Goal: Task Accomplishment & Management: Use online tool/utility

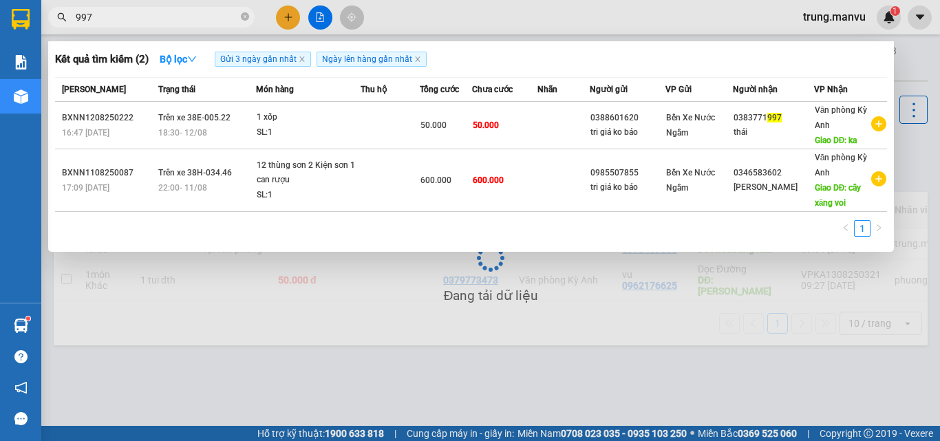
click at [349, 343] on div at bounding box center [470, 220] width 940 height 441
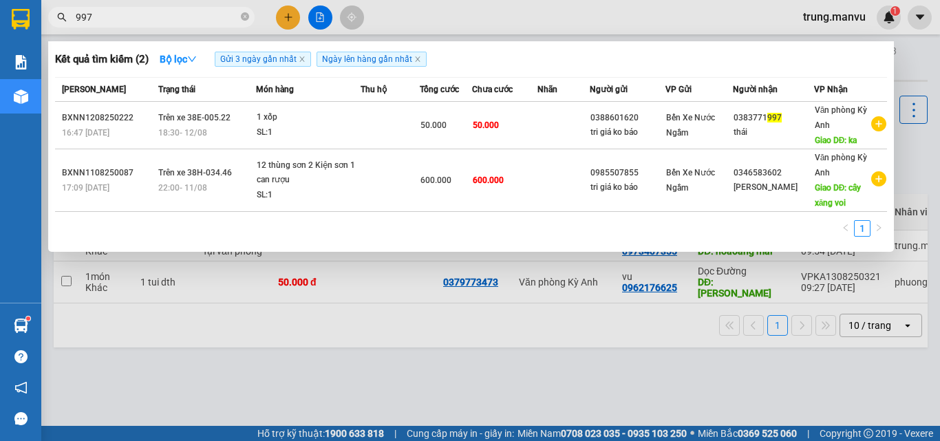
click at [104, 16] on input "997" at bounding box center [157, 17] width 162 height 15
click at [104, 19] on input "997" at bounding box center [157, 17] width 162 height 15
click at [103, 17] on input "997" at bounding box center [157, 17] width 162 height 15
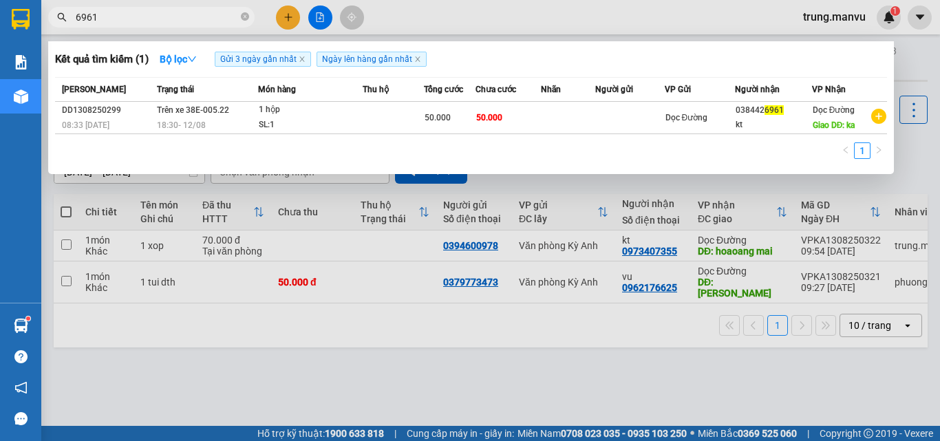
type input "6961"
click at [320, 16] on div at bounding box center [470, 220] width 940 height 441
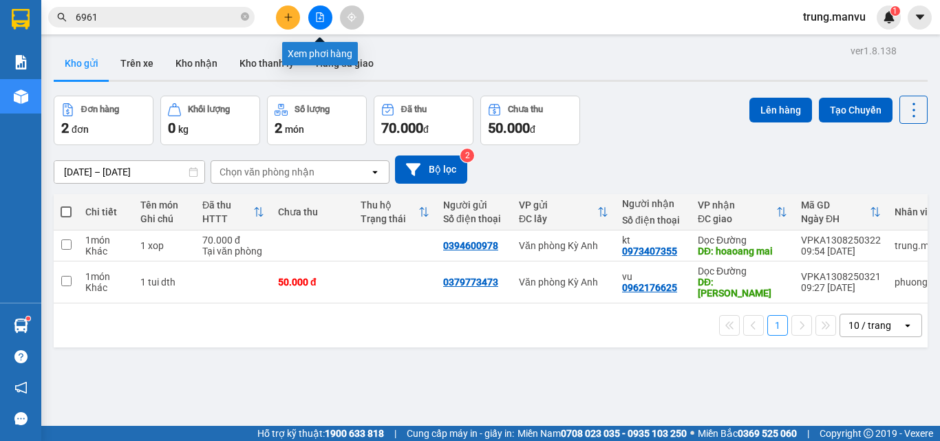
click at [321, 15] on icon "file-add" at bounding box center [320, 17] width 10 height 10
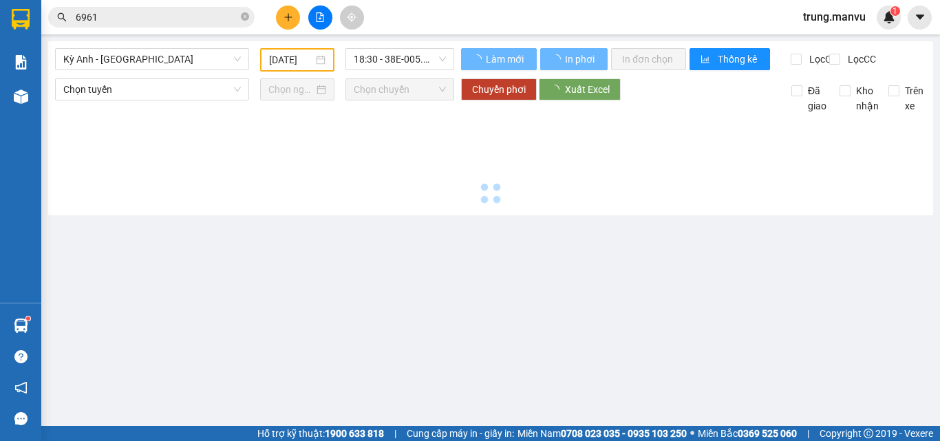
click at [149, 20] on input "6961" at bounding box center [157, 17] width 162 height 15
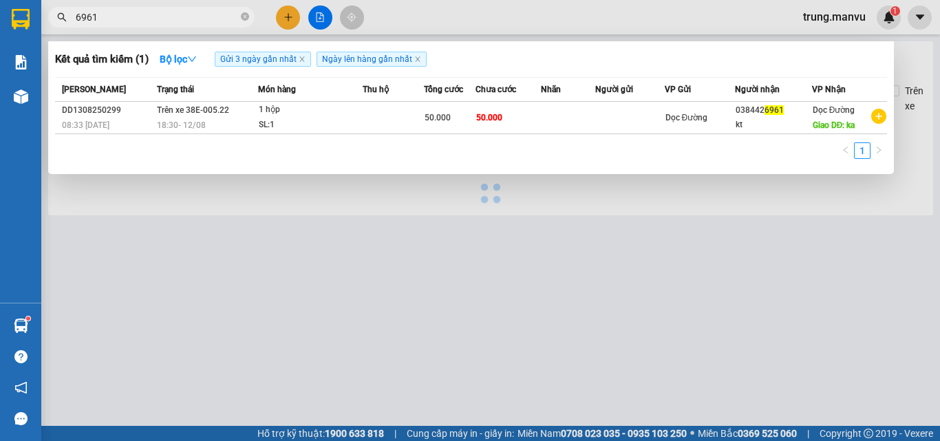
click at [149, 20] on input "6961" at bounding box center [157, 17] width 162 height 15
type input "[DATE]"
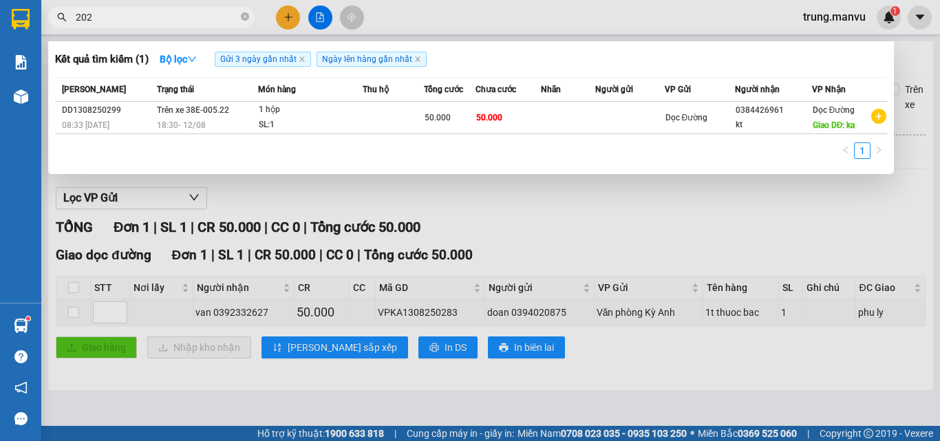
type input "2025"
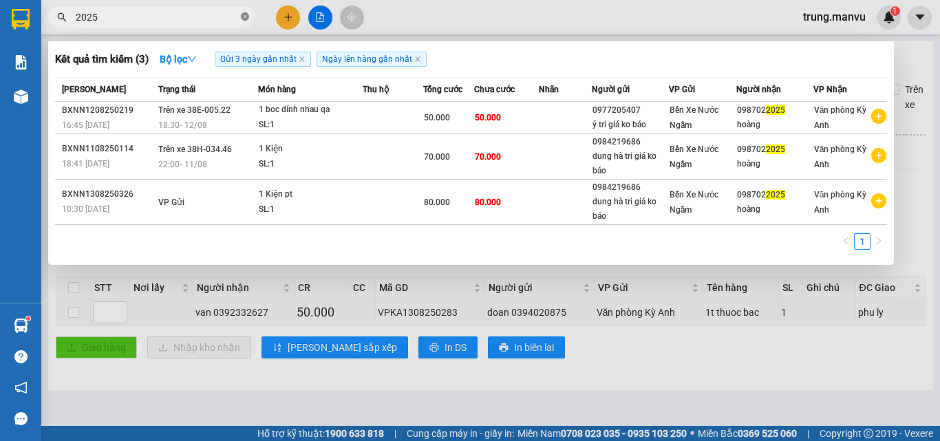
click at [242, 19] on icon "close-circle" at bounding box center [245, 16] width 8 height 8
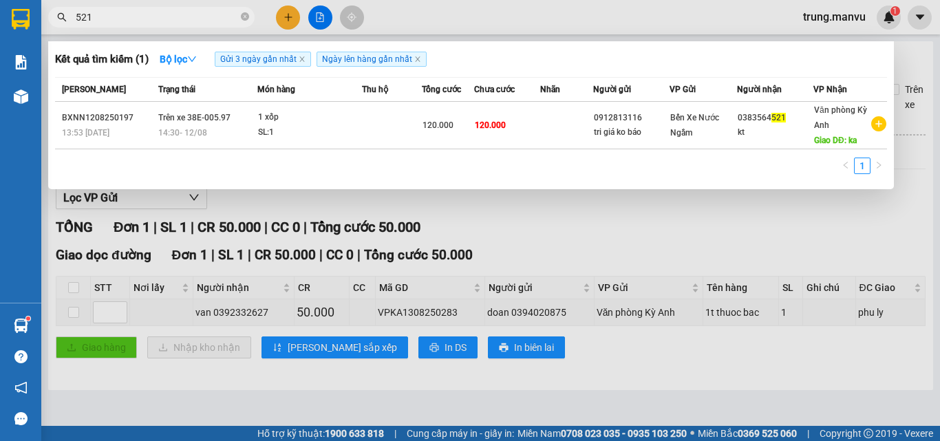
drag, startPoint x: 543, startPoint y: 216, endPoint x: 336, endPoint y: 111, distance: 231.4
click at [523, 203] on div at bounding box center [470, 220] width 940 height 441
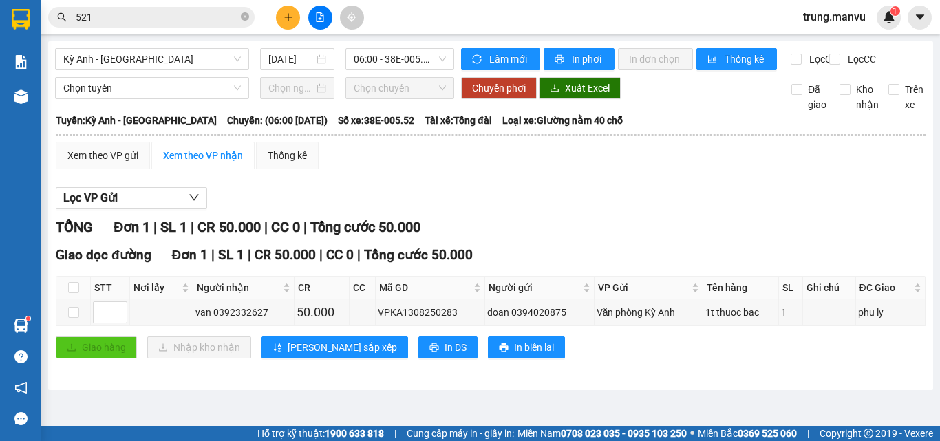
click at [199, 21] on input "521" at bounding box center [157, 17] width 162 height 15
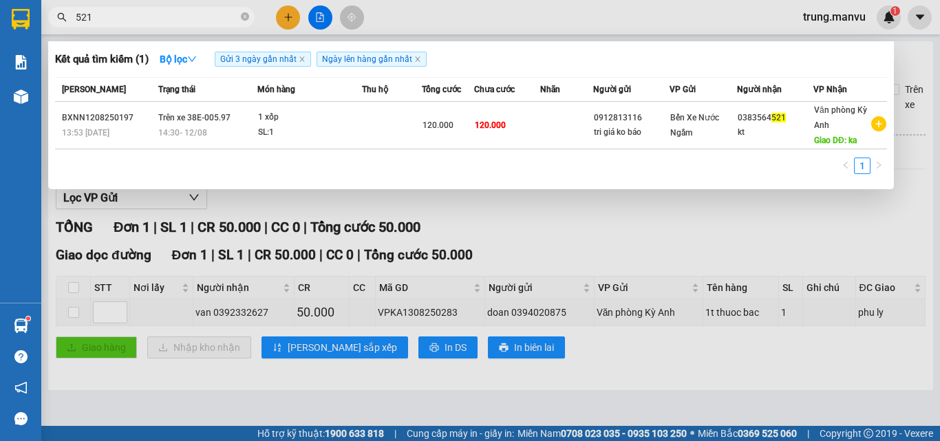
click at [199, 21] on input "521" at bounding box center [157, 17] width 162 height 15
type input "0509"
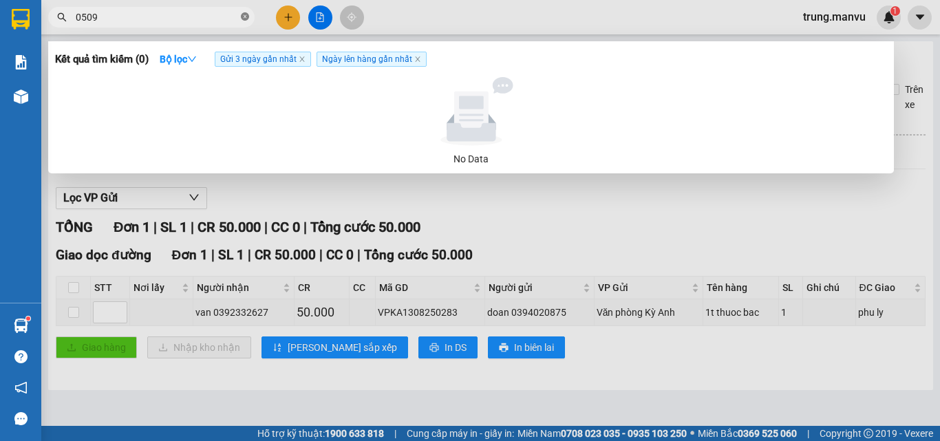
click at [241, 12] on span at bounding box center [245, 17] width 8 height 13
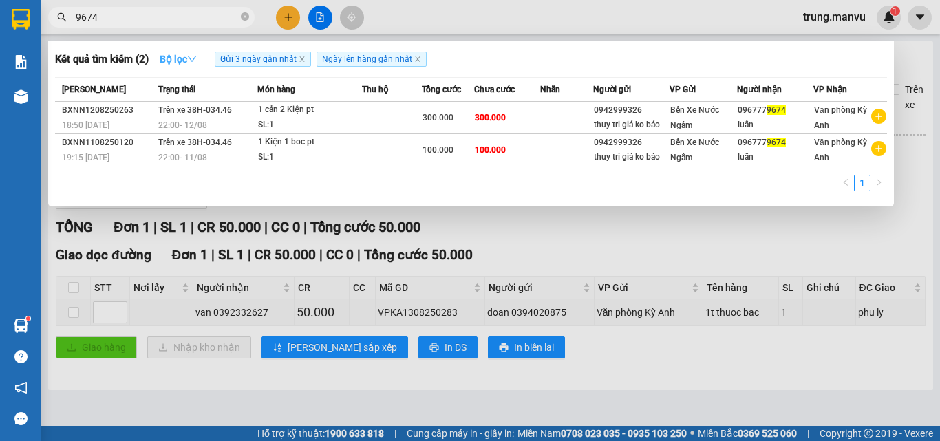
type input "9674"
drag, startPoint x: 192, startPoint y: 59, endPoint x: 206, endPoint y: 63, distance: 14.9
click at [193, 58] on icon "down" at bounding box center [192, 59] width 10 height 10
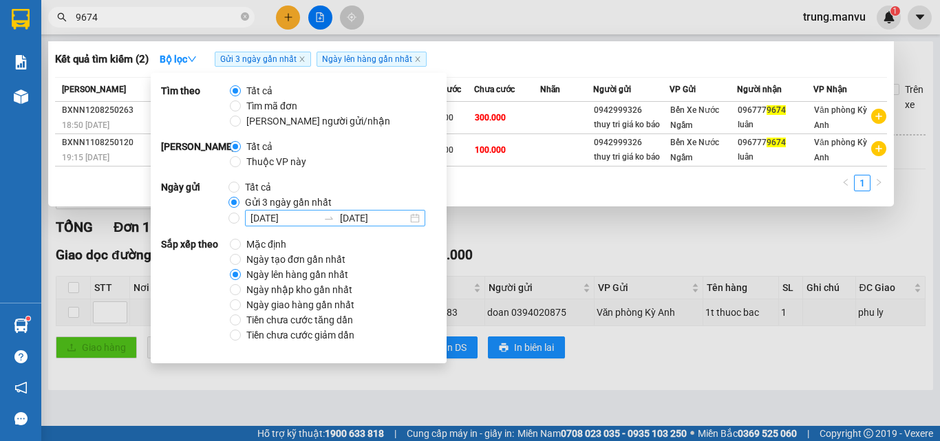
click at [259, 216] on input "[DATE]" at bounding box center [283, 218] width 67 height 15
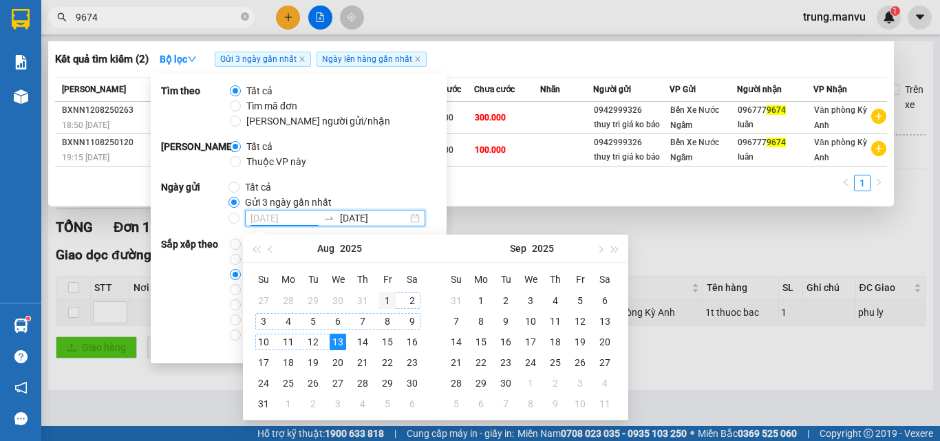
type input "[DATE]"
click at [384, 297] on div "1" at bounding box center [387, 300] width 17 height 17
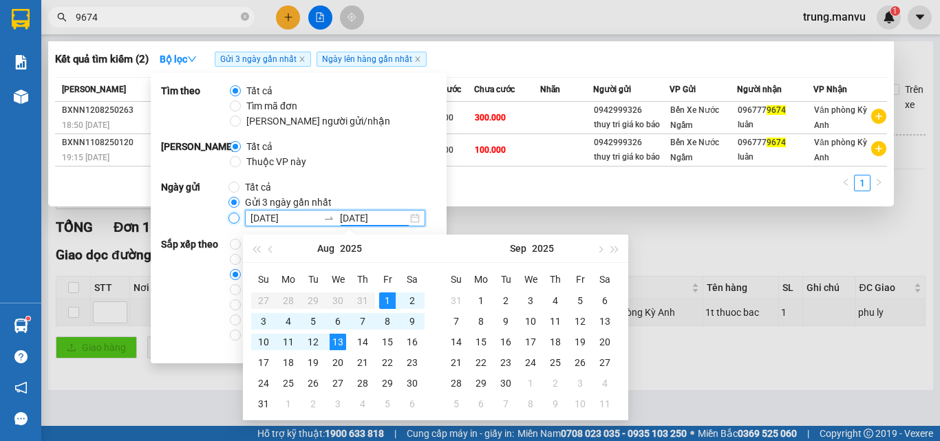
click at [230, 220] on input "[DATE] [DATE]" at bounding box center [233, 218] width 11 height 11
radio input "true"
radio input "false"
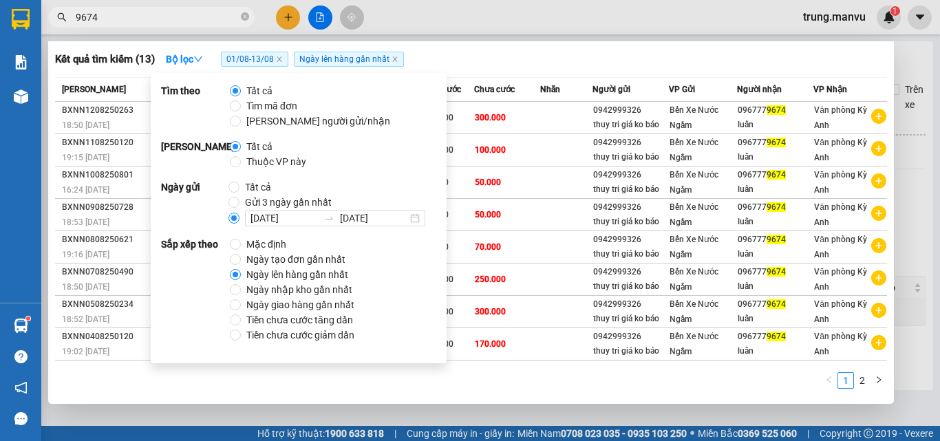
click at [470, 400] on div "Kết quả tìm kiếm ( 13 ) Bộ lọc 01/08 - 13/08 Ngày lên hàng gần nhất Mã ĐH Trạng…" at bounding box center [470, 222] width 845 height 363
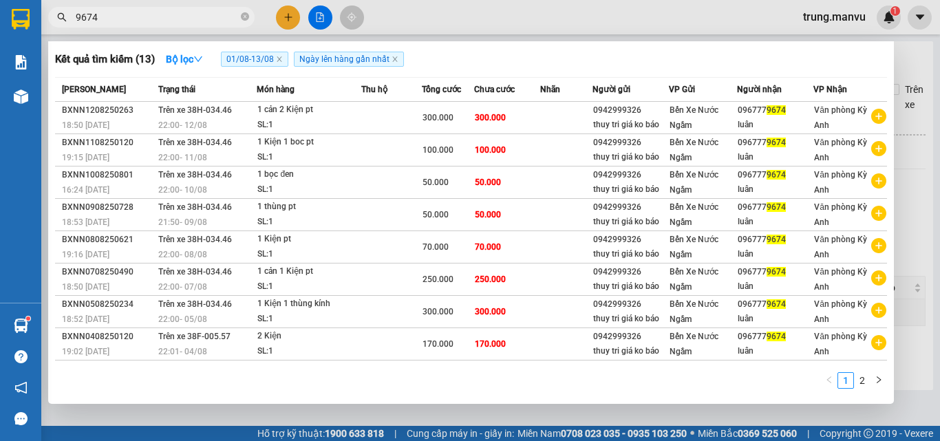
click at [923, 78] on div at bounding box center [470, 220] width 940 height 441
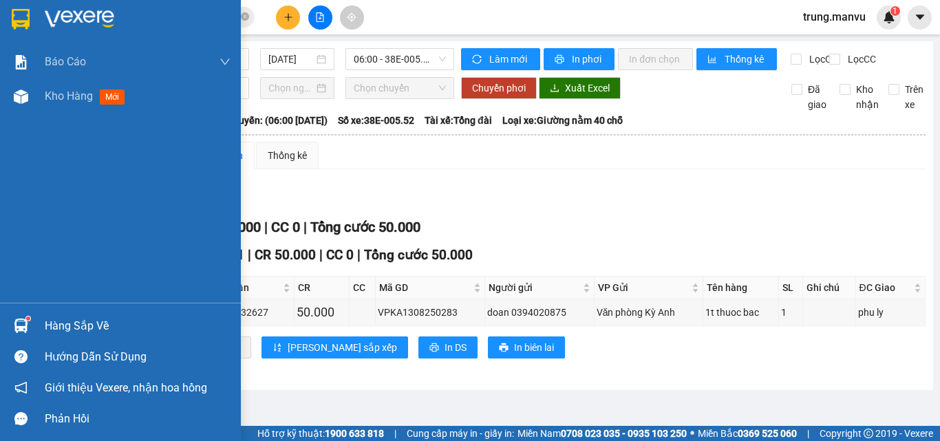
click at [41, 13] on div at bounding box center [120, 22] width 241 height 45
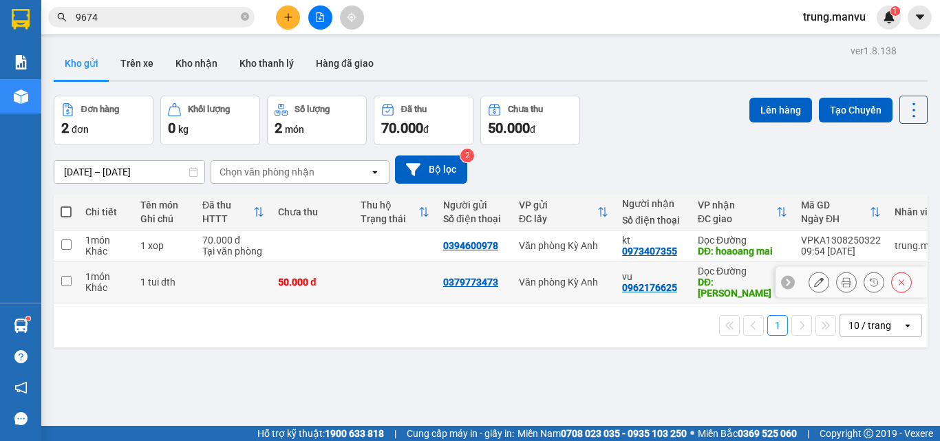
click at [196, 273] on td at bounding box center [233, 282] width 76 height 42
checkbox input "true"
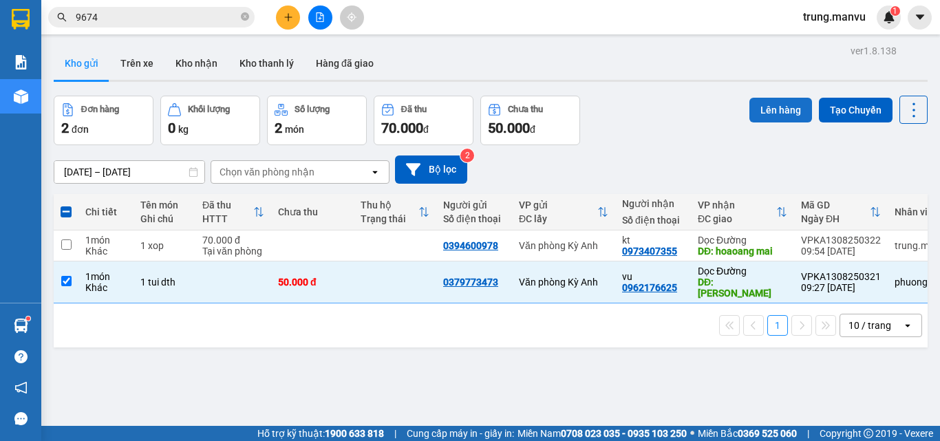
click at [768, 107] on button "Lên hàng" at bounding box center [780, 110] width 63 height 25
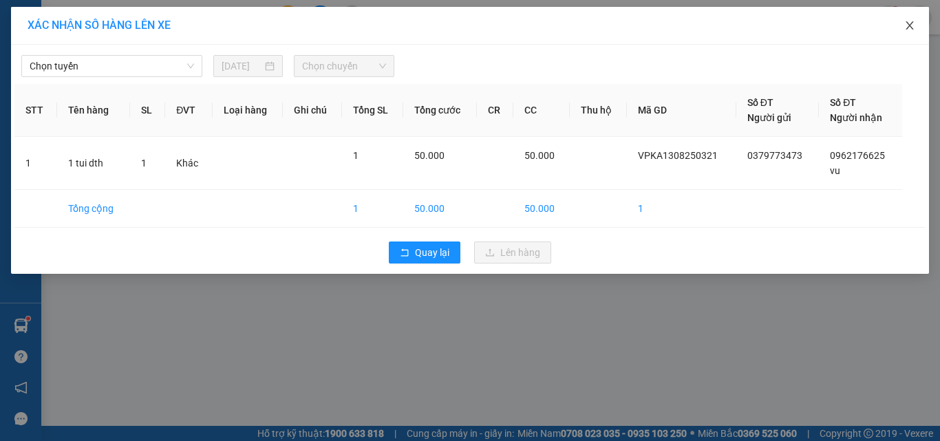
click at [905, 22] on icon "close" at bounding box center [909, 25] width 11 height 11
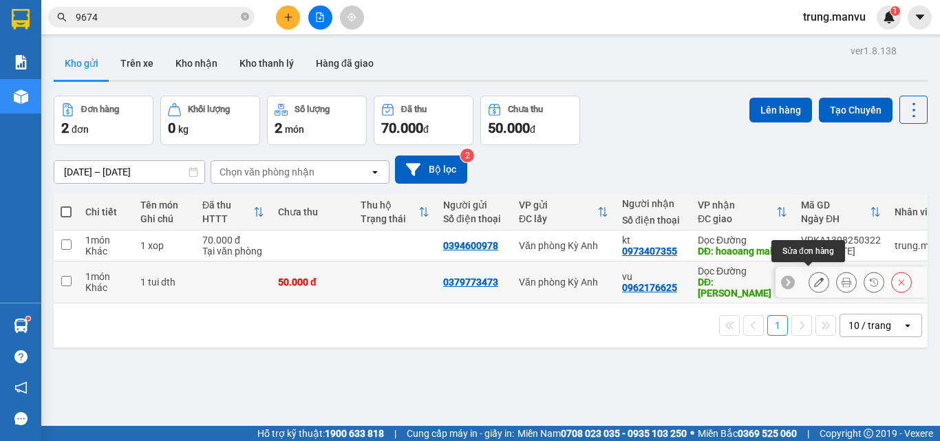
click at [814, 277] on icon at bounding box center [819, 282] width 10 height 10
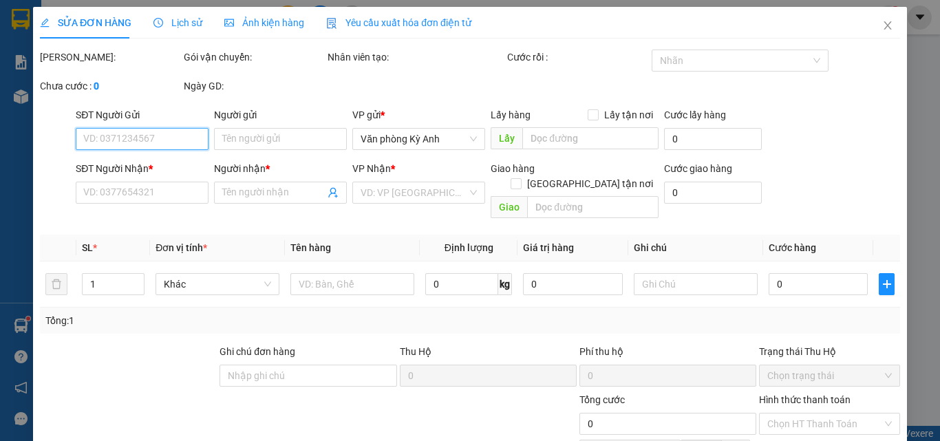
type input "0379773473"
type input "0962176625"
type input "vu"
type input "hoang mai"
type input "50.000"
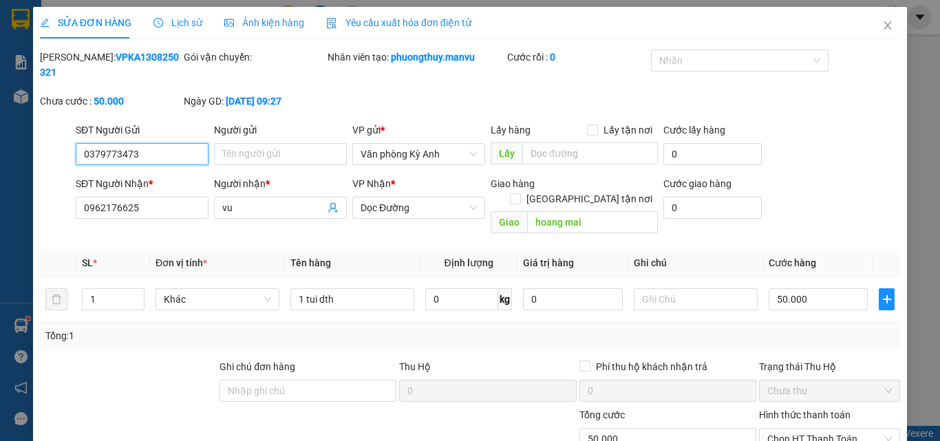
scroll to position [141, 0]
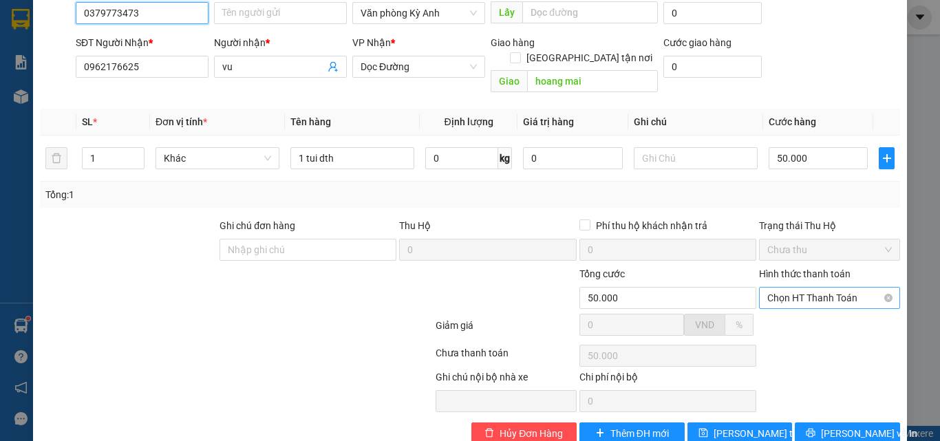
click at [804, 288] on span "Chọn HT Thanh Toán" at bounding box center [829, 298] width 125 height 21
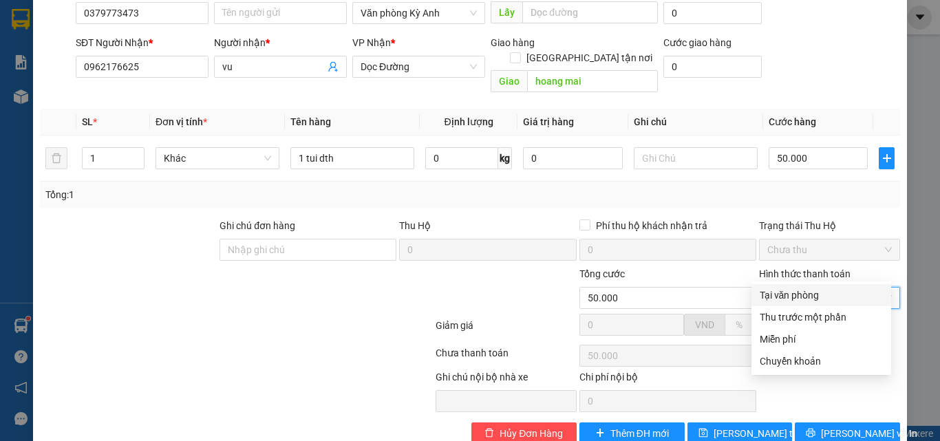
click at [803, 288] on div "Tại văn phòng" at bounding box center [820, 295] width 123 height 15
type input "0"
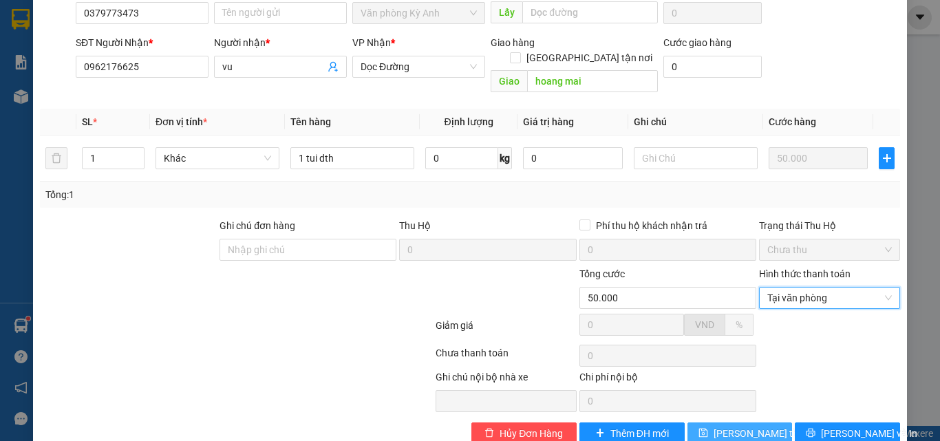
click at [743, 426] on span "[PERSON_NAME] thay đổi" at bounding box center [768, 433] width 110 height 15
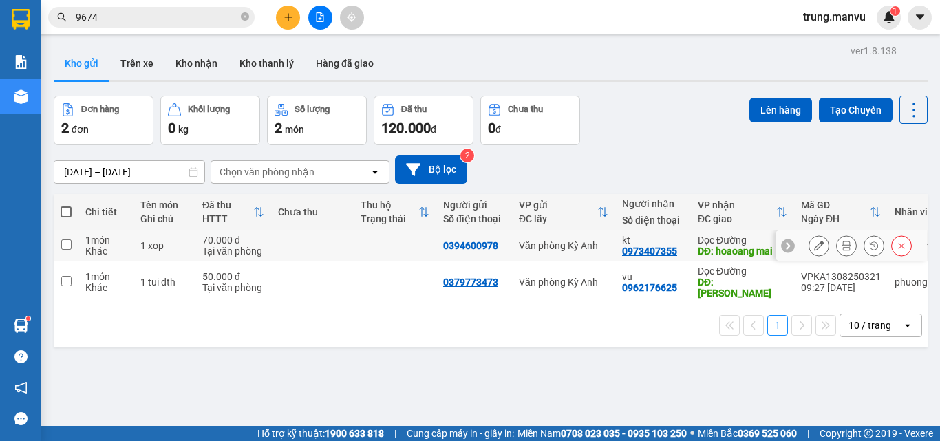
drag, startPoint x: 511, startPoint y: 248, endPoint x: 524, endPoint y: 206, distance: 44.0
click at [513, 244] on tr "1 món Khác 1 xop 70.000 đ Tại văn phòng 0394600978 Văn phòng Kỳ Anh kt 09734073…" at bounding box center [520, 245] width 933 height 31
checkbox input "true"
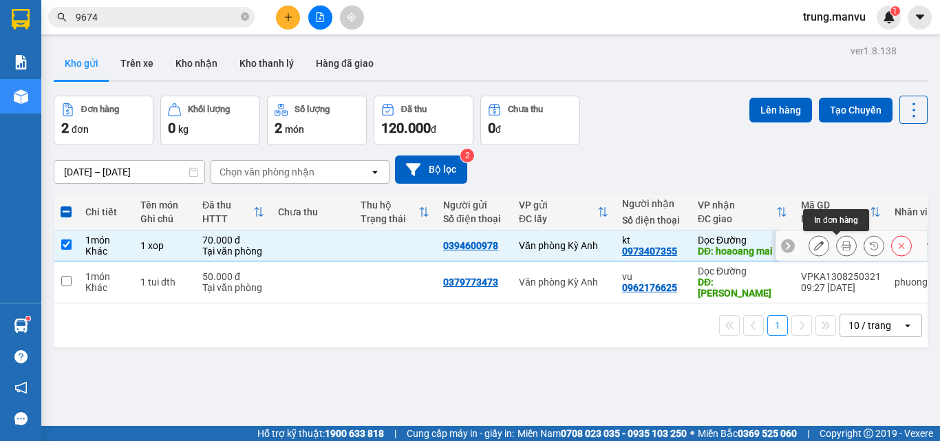
drag, startPoint x: 845, startPoint y: 241, endPoint x: 837, endPoint y: 244, distance: 8.5
click at [845, 242] on div at bounding box center [846, 245] width 21 height 21
click at [841, 244] on icon at bounding box center [846, 246] width 10 height 10
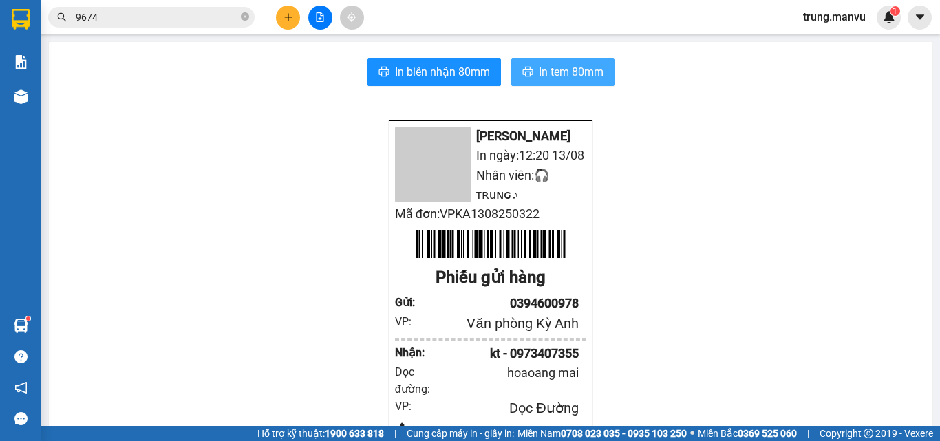
click at [539, 69] on span "In tem 80mm" at bounding box center [571, 71] width 65 height 17
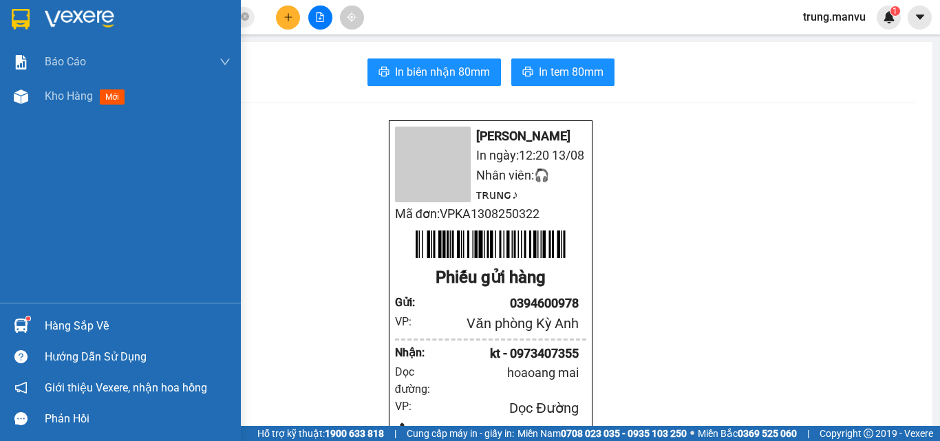
click at [18, 17] on img at bounding box center [21, 19] width 18 height 21
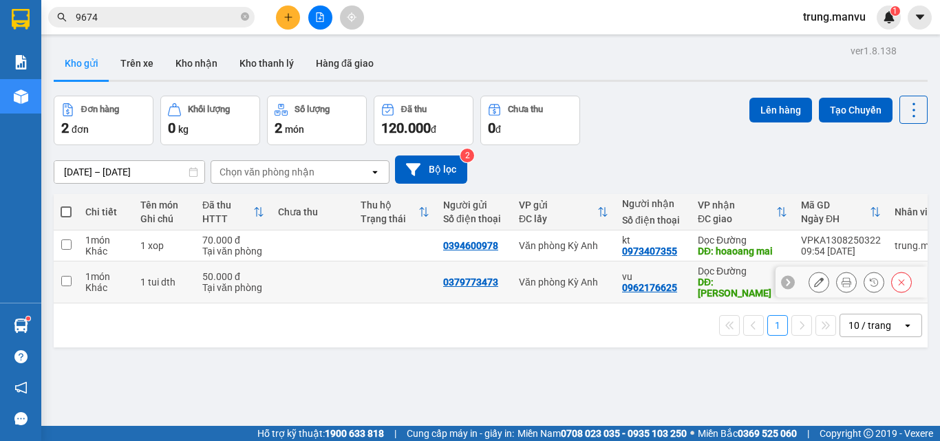
click at [188, 265] on td "1 tui dth" at bounding box center [164, 282] width 62 height 42
checkbox input "true"
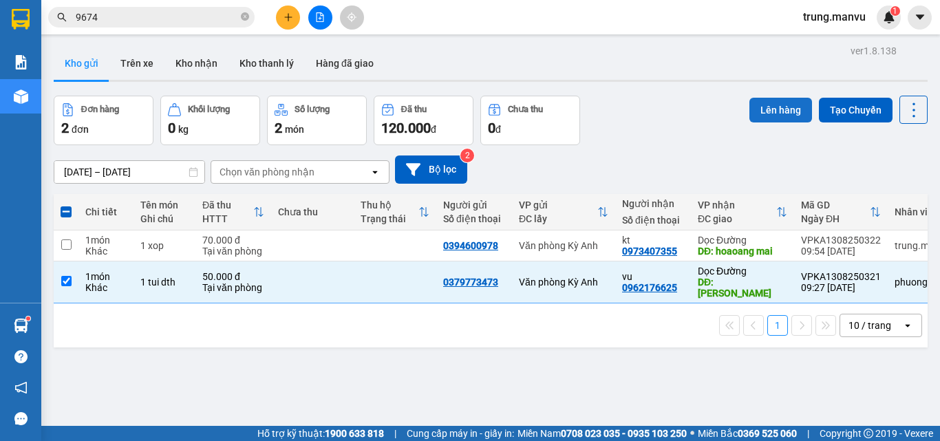
click at [768, 107] on button "Lên hàng" at bounding box center [780, 110] width 63 height 25
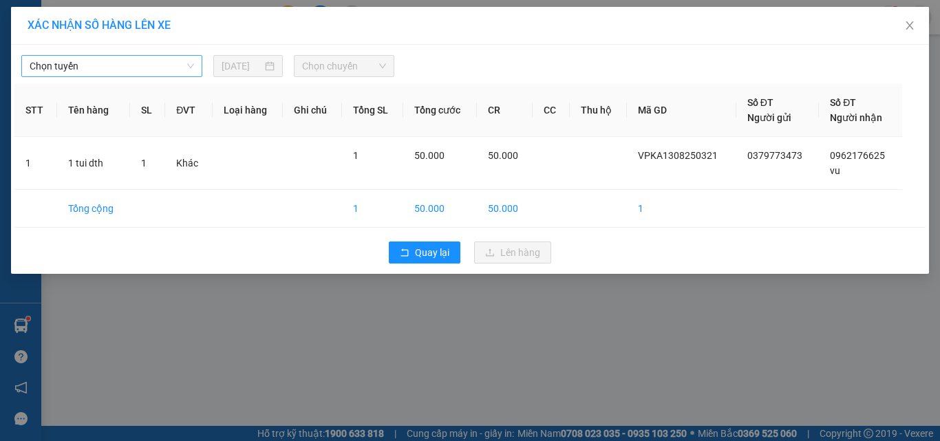
click at [140, 71] on span "Chọn tuyến" at bounding box center [112, 66] width 164 height 21
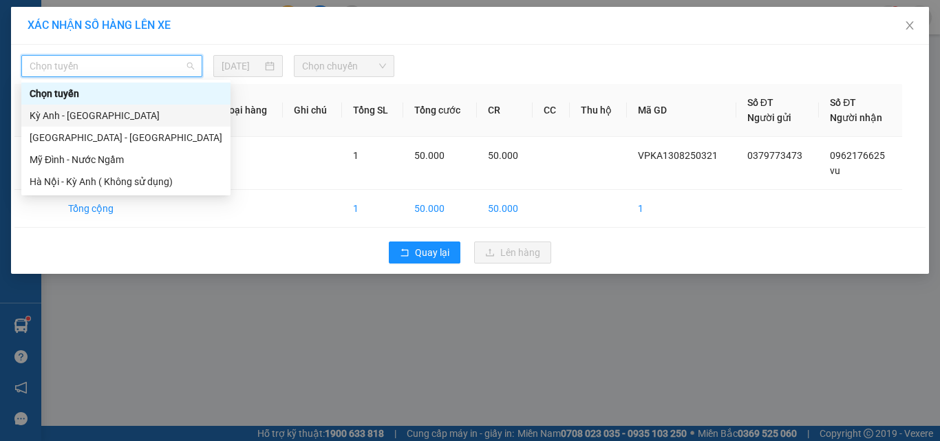
click at [62, 116] on div "Kỳ Anh - [GEOGRAPHIC_DATA]" at bounding box center [126, 115] width 193 height 15
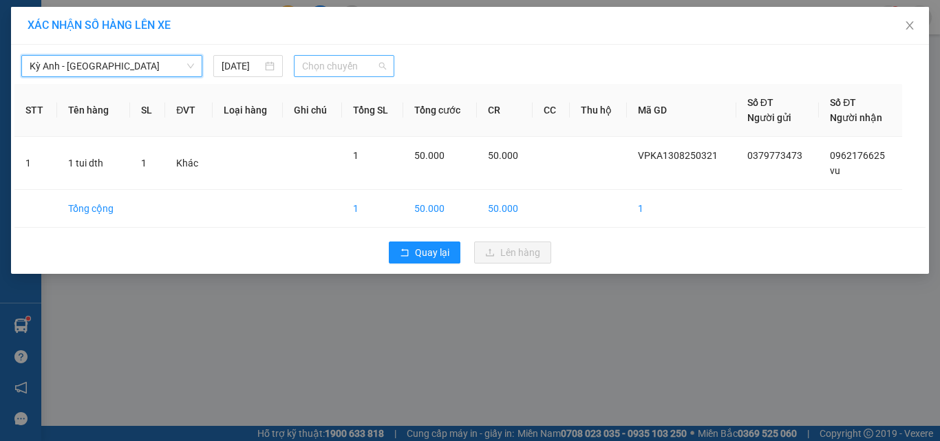
click at [313, 67] on span "Chọn chuyến" at bounding box center [344, 66] width 85 height 21
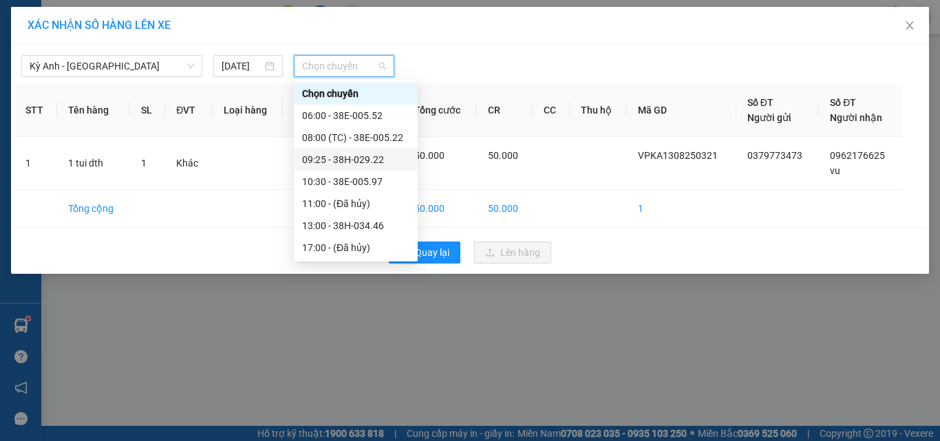
click at [369, 155] on div "09:25 - 38H-029.22" at bounding box center [355, 159] width 107 height 15
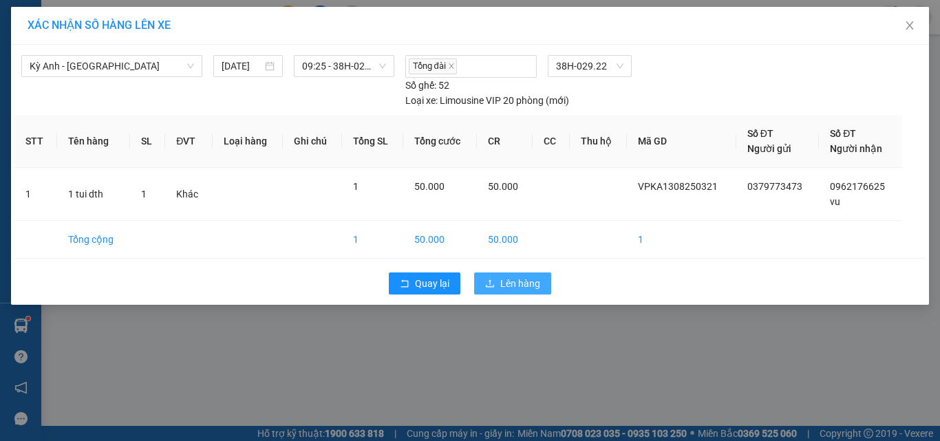
click at [495, 281] on icon "upload" at bounding box center [490, 284] width 10 height 10
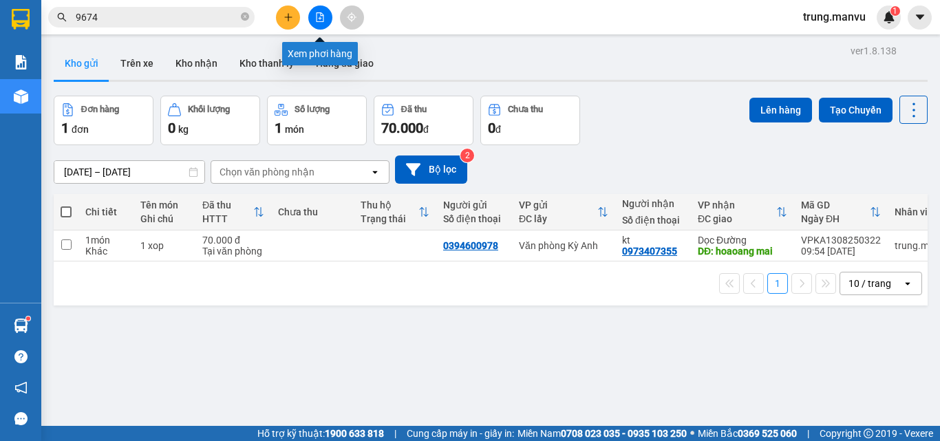
click at [315, 16] on icon "file-add" at bounding box center [320, 17] width 10 height 10
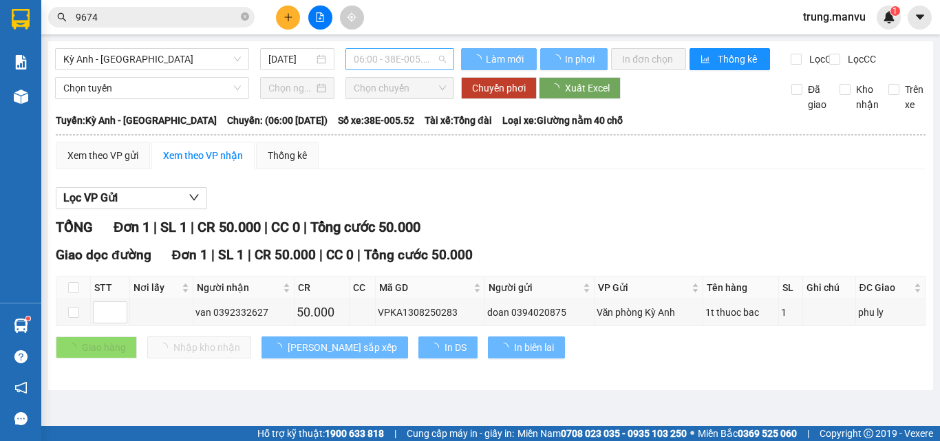
click at [380, 54] on span "06:00 - 38E-005.52" at bounding box center [400, 59] width 92 height 21
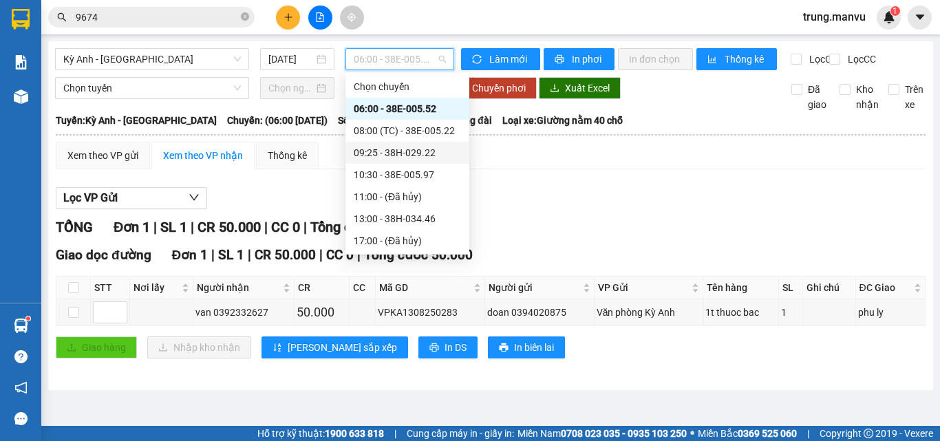
click at [436, 144] on div "09:25 - 38H-029.22" at bounding box center [407, 153] width 124 height 22
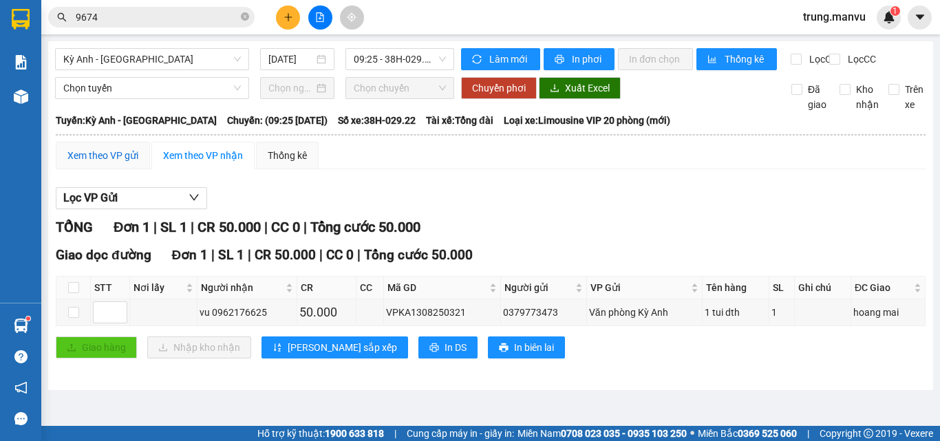
click at [126, 162] on div "Xem theo VP gửi" at bounding box center [102, 155] width 71 height 15
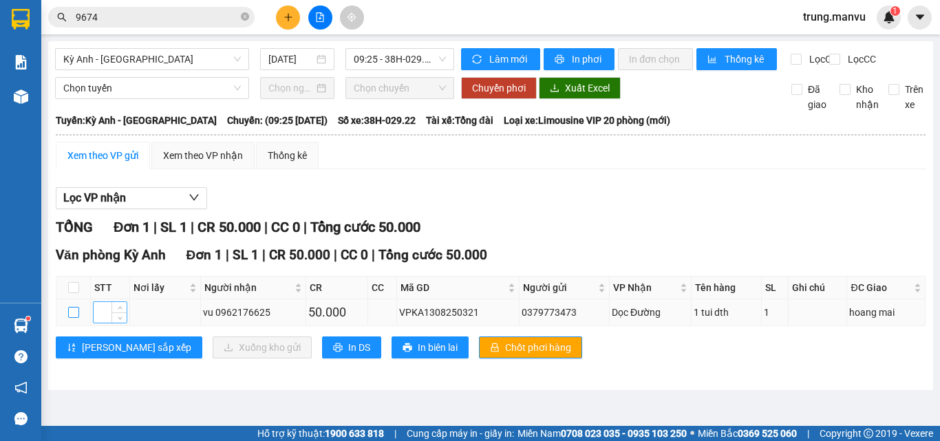
drag, startPoint x: 74, startPoint y: 325, endPoint x: 103, endPoint y: 321, distance: 28.4
click at [75, 318] on input "checkbox" at bounding box center [73, 312] width 11 height 11
checkbox input "true"
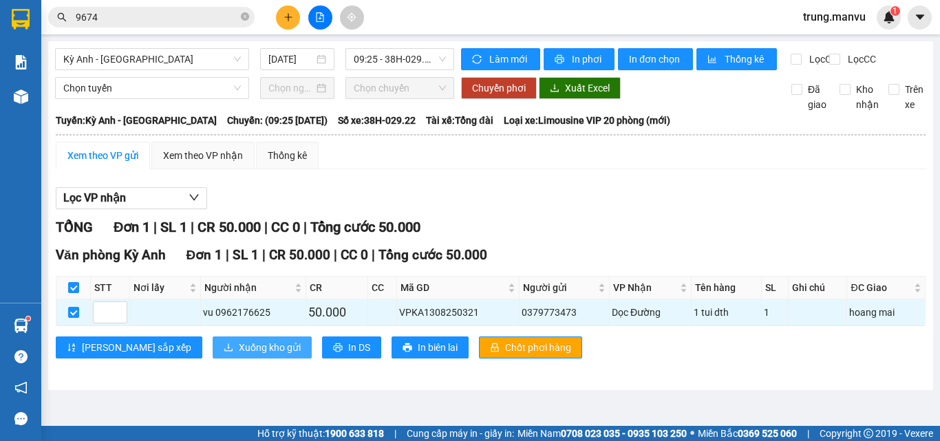
click at [239, 355] on span "Xuống kho gửi" at bounding box center [270, 347] width 62 height 15
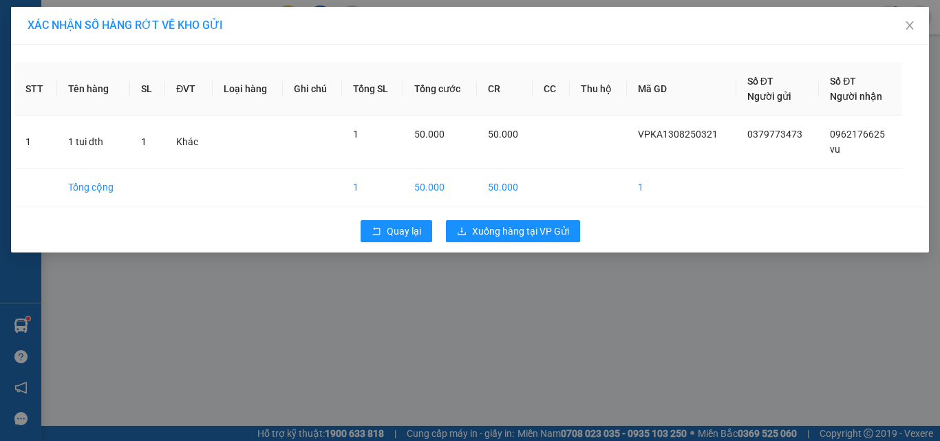
click at [513, 215] on div "Quay lại Xuống hàng tại VP Gửi" at bounding box center [469, 231] width 911 height 36
click at [512, 219] on div "Quay lại Xuống hàng tại VP Gửi" at bounding box center [469, 231] width 911 height 36
click at [535, 237] on span "Xuống hàng tại VP Gửi" at bounding box center [520, 231] width 97 height 15
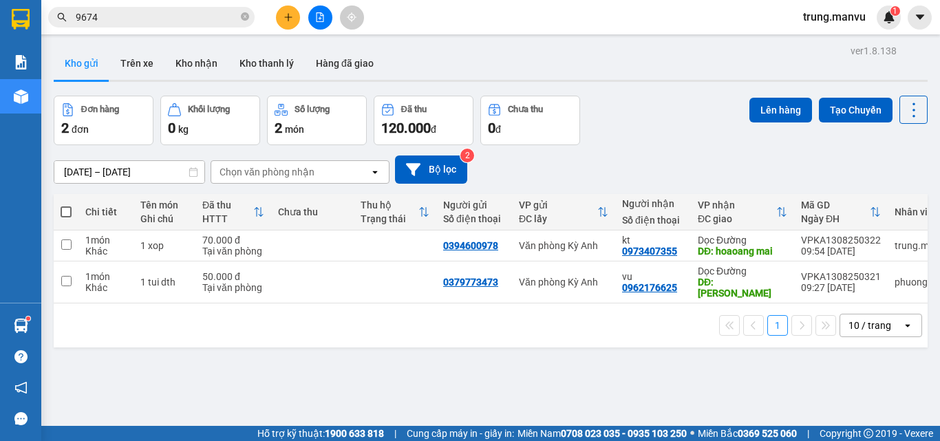
click at [887, 69] on section "Kết quả tìm kiếm ( 13 ) Bộ lọc 01/08 - 13/08 Ngày lên hàng gần nhất Mã ĐH Trạng…" at bounding box center [470, 220] width 940 height 441
click at [617, 67] on div "Kho gửi Trên xe Kho nhận Kho thanh [PERSON_NAME] đã giao" at bounding box center [491, 65] width 874 height 36
